Goal: Information Seeking & Learning: Learn about a topic

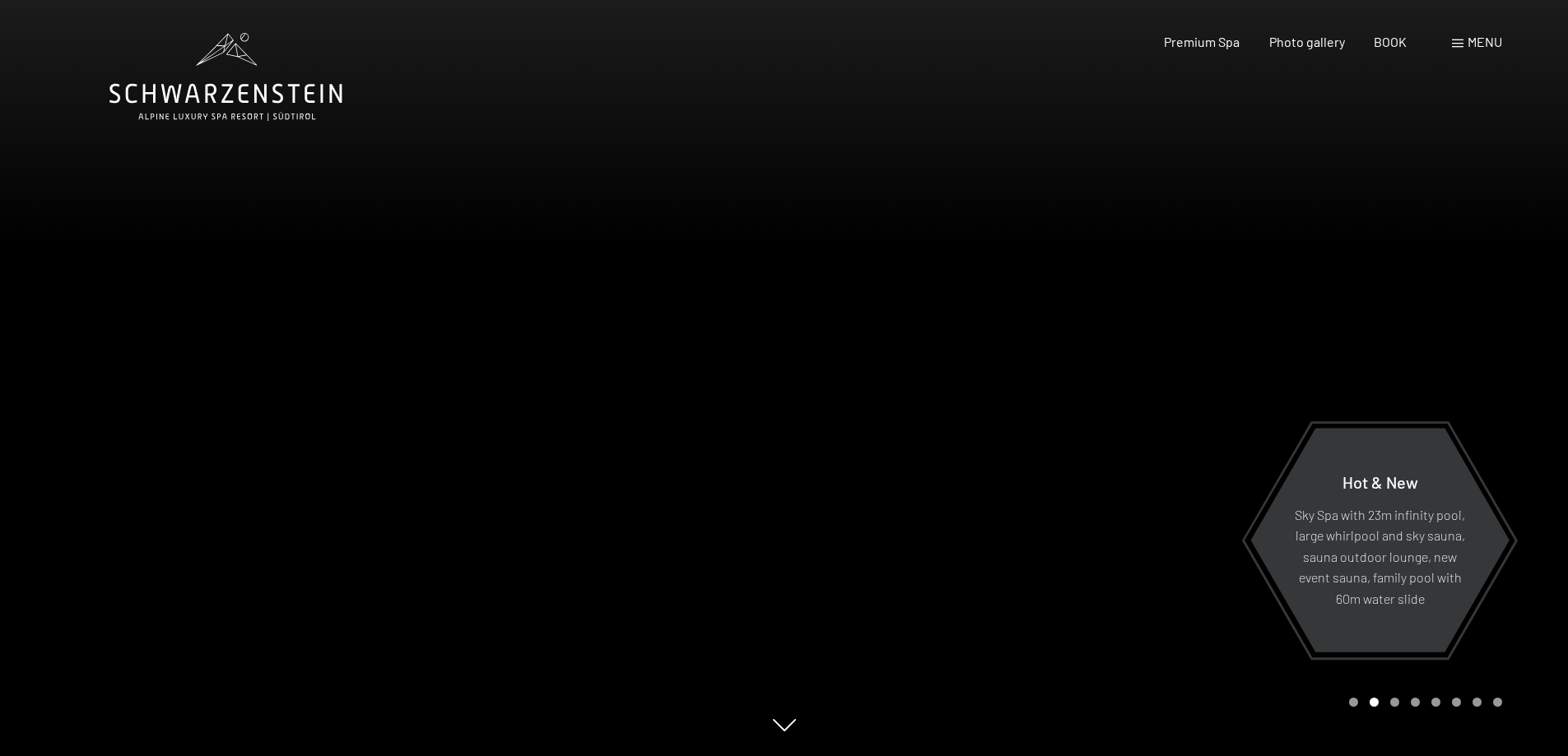
click at [1473, 42] on font "menu" at bounding box center [1485, 41] width 34 height 15
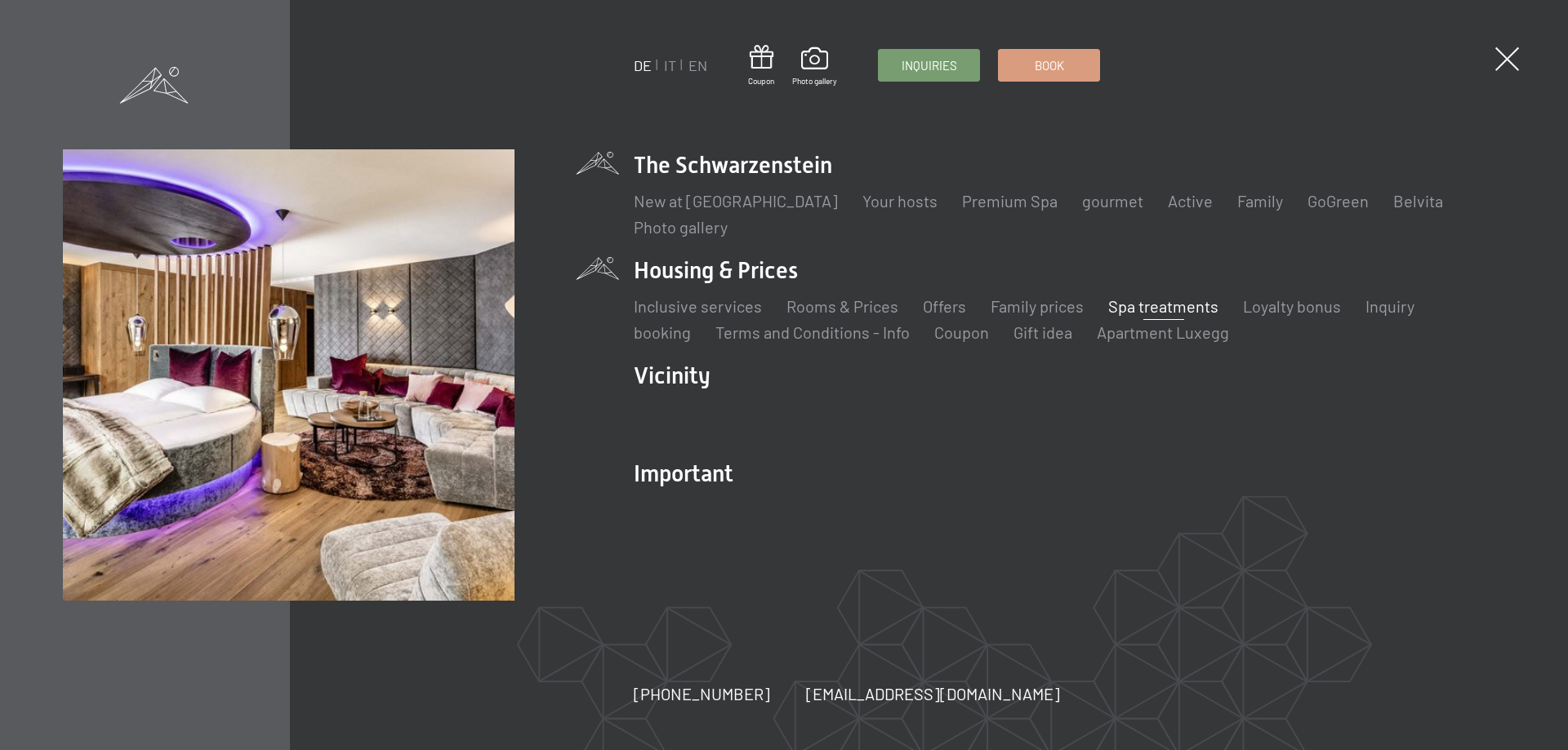
click at [1169, 304] on font "Spa treatments" at bounding box center [1163, 306] width 110 height 20
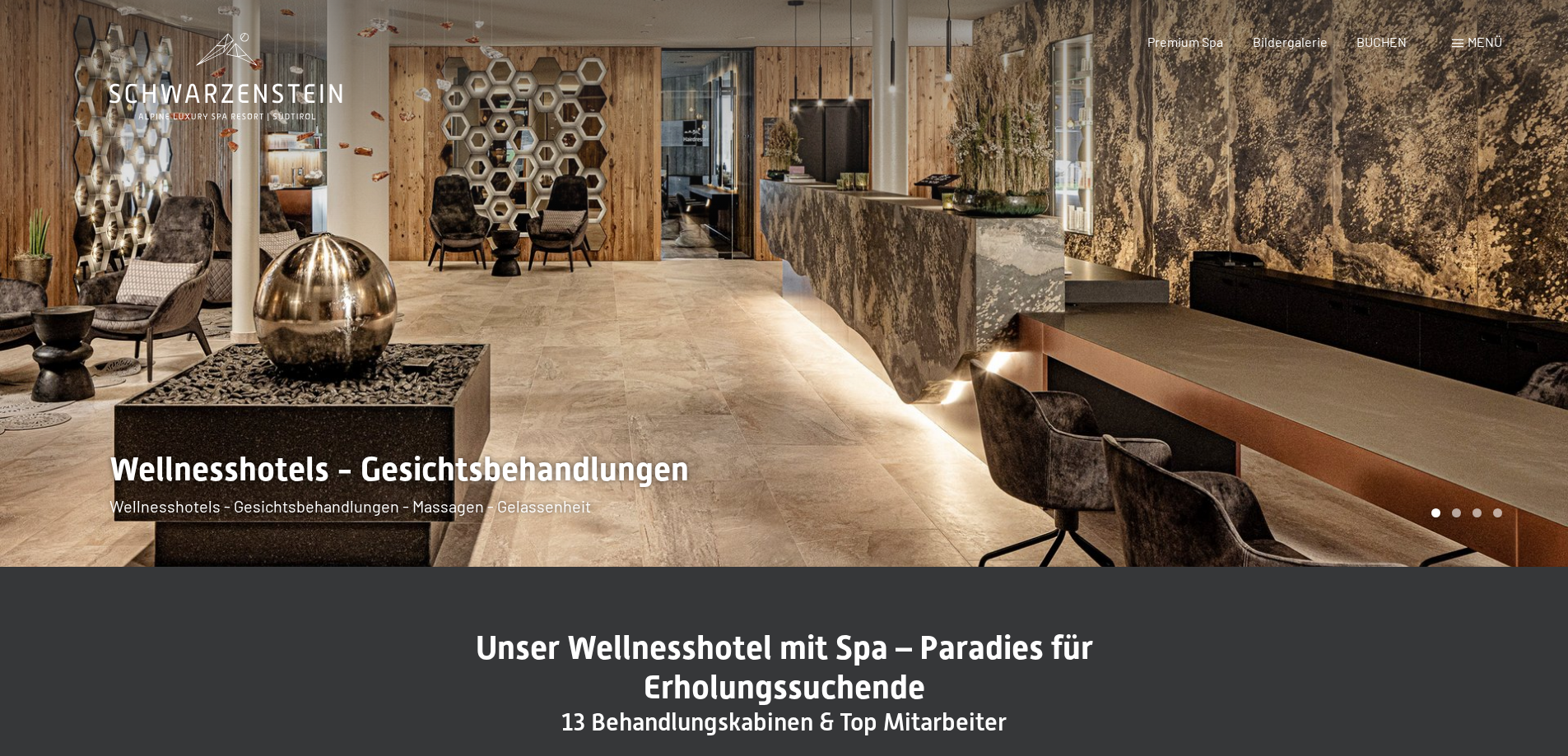
click at [1475, 36] on span "Menü" at bounding box center [1485, 41] width 34 height 15
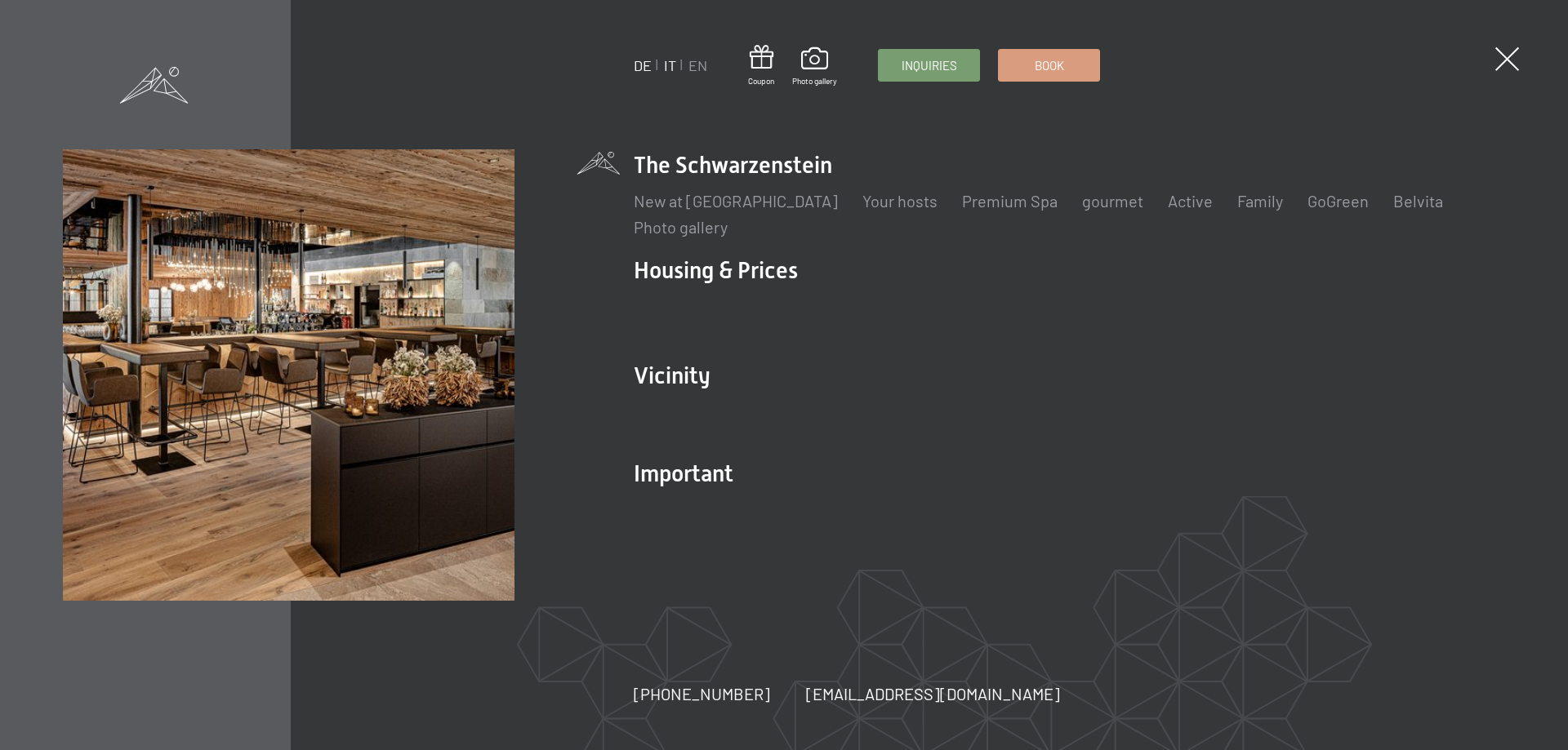
click at [674, 69] on font "IT" at bounding box center [670, 65] width 13 height 18
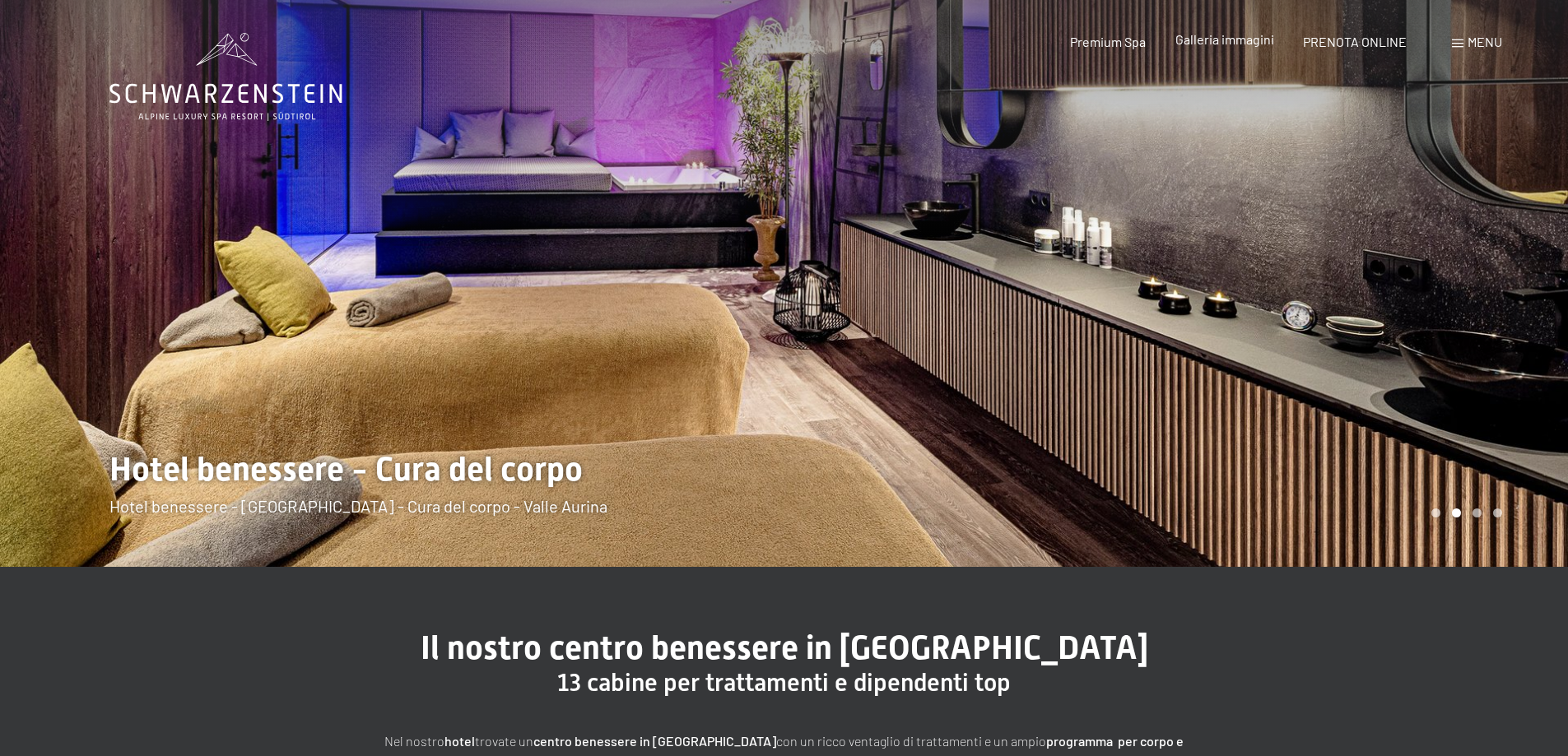
click at [1231, 34] on span "Galleria immagini" at bounding box center [1225, 39] width 99 height 15
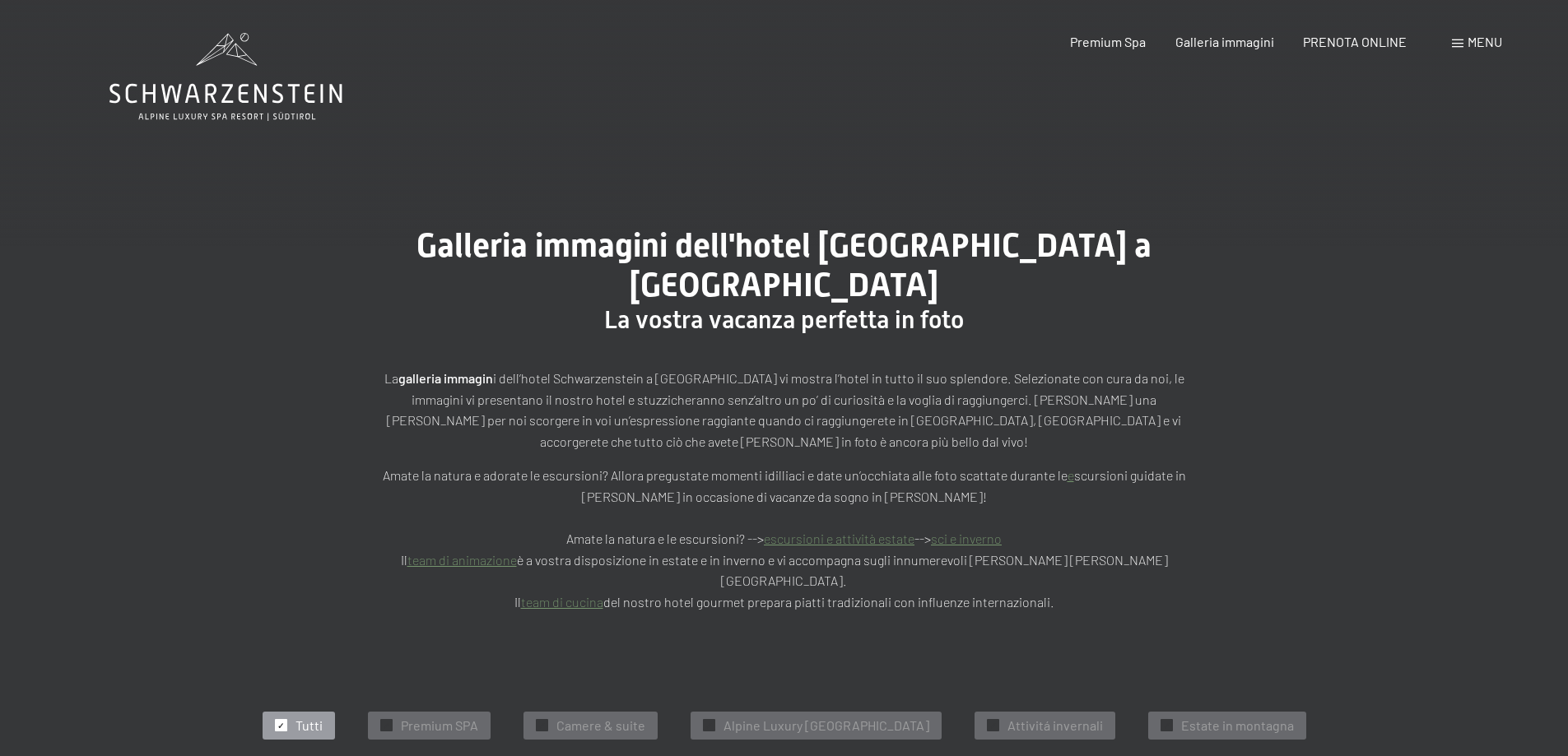
click at [1472, 34] on span "Menu" at bounding box center [1485, 41] width 34 height 15
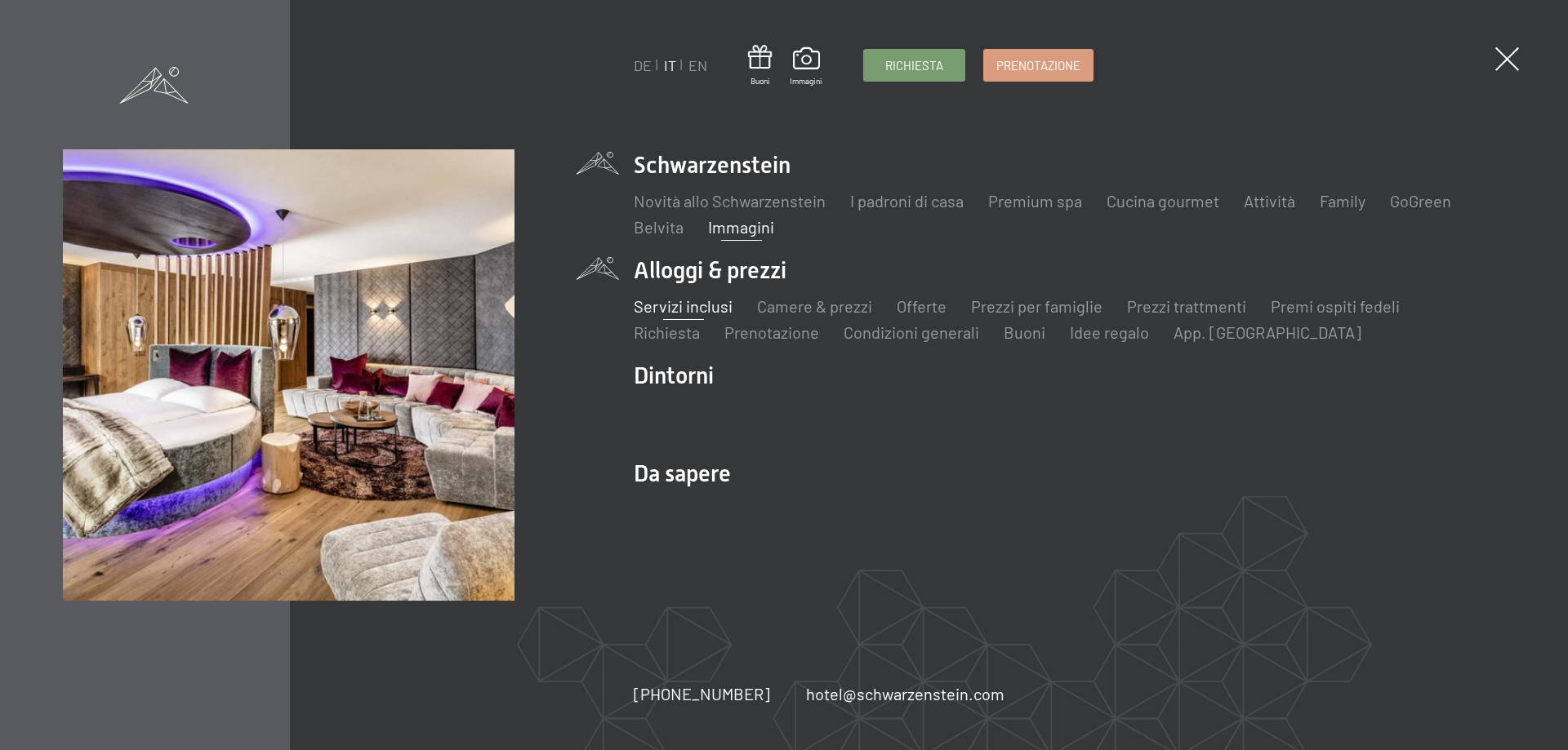
click at [672, 307] on link "Servizi inclusi" at bounding box center [683, 306] width 98 height 20
click at [1070, 305] on link "Prezzi per famiglie" at bounding box center [1037, 306] width 131 height 20
click at [1037, 315] on link "Prezzi per famiglie" at bounding box center [1037, 306] width 131 height 20
click at [1029, 306] on link "Prezzi per famiglie" at bounding box center [1037, 306] width 131 height 20
